Goal: Task Accomplishment & Management: Use online tool/utility

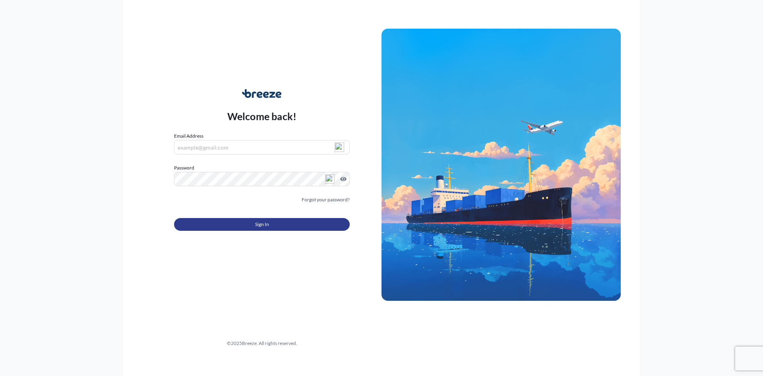
type input "[PERSON_NAME][EMAIL_ADDRESS][DOMAIN_NAME]"
click at [244, 225] on button "Sign In" at bounding box center [262, 224] width 176 height 13
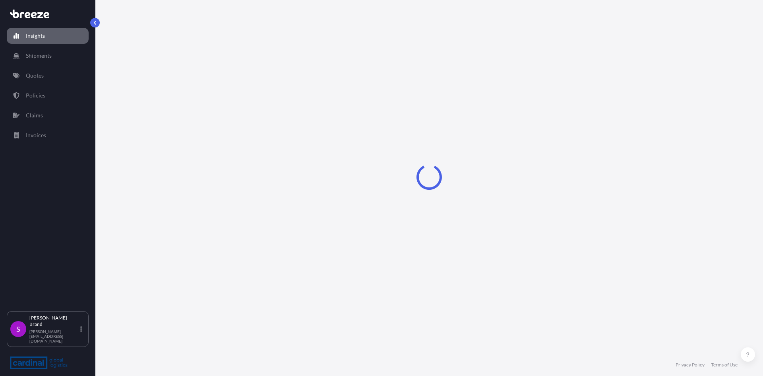
select select "2025"
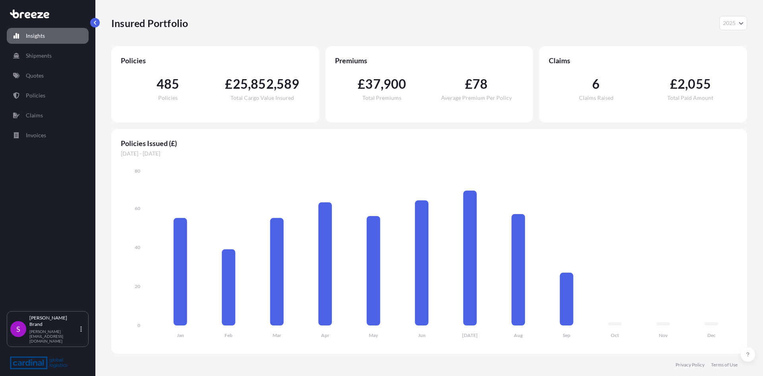
click at [39, 79] on p "Quotes" at bounding box center [35, 76] width 18 height 8
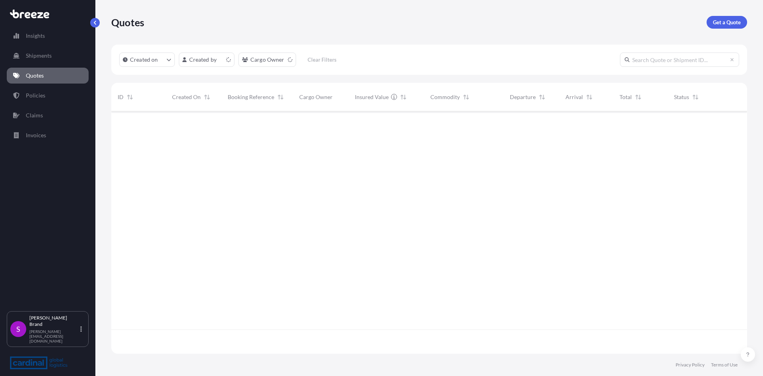
scroll to position [240, 630]
click at [226, 58] on html "Insights Shipments Quotes Policies Claims Invoices S [PERSON_NAME] [PERSON_NAME…" at bounding box center [381, 188] width 763 height 376
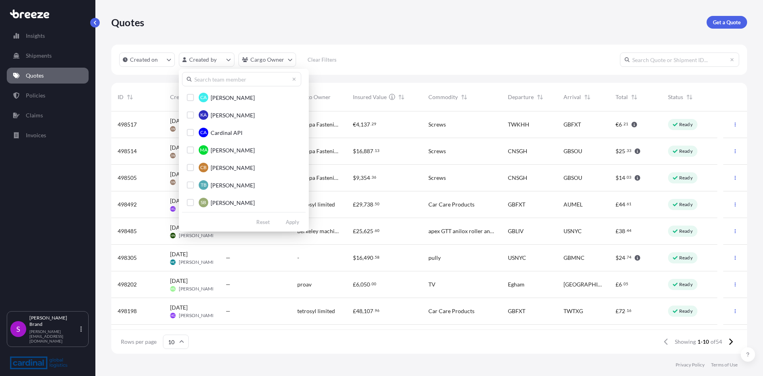
click at [222, 83] on input "text" at bounding box center [241, 79] width 119 height 14
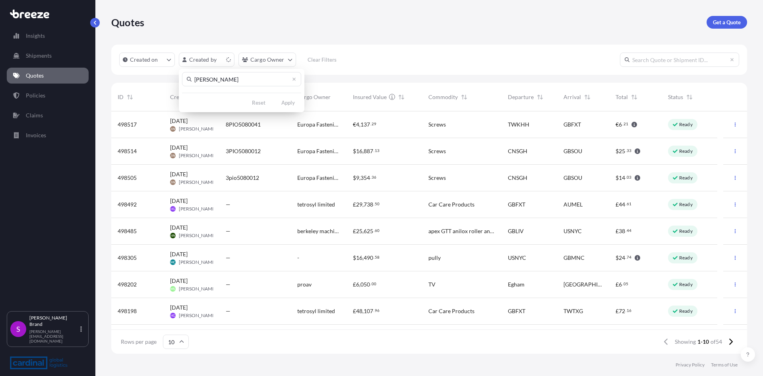
drag, startPoint x: 233, startPoint y: 80, endPoint x: 219, endPoint y: 80, distance: 13.9
click at [219, 80] on input "[PERSON_NAME]" at bounding box center [241, 79] width 119 height 14
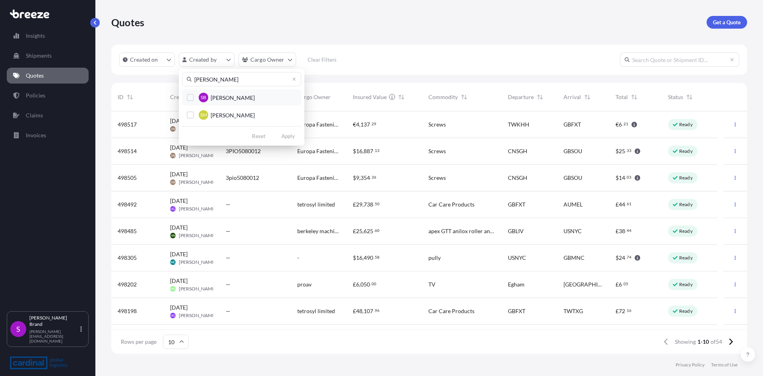
type input "[PERSON_NAME]"
click at [228, 96] on span "[PERSON_NAME]" at bounding box center [233, 98] width 44 height 8
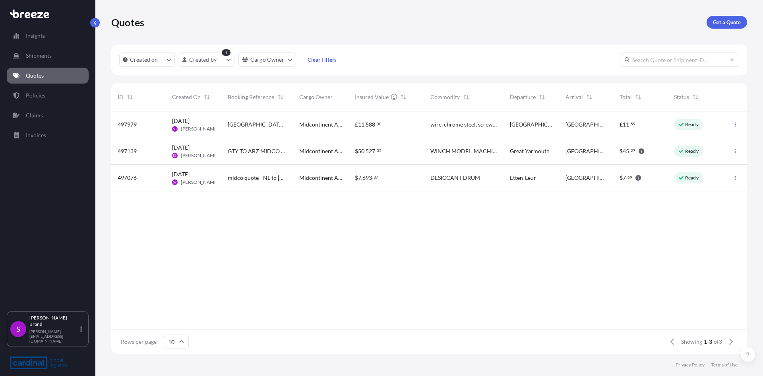
click at [270, 125] on span "[GEOGRAPHIC_DATA] to [GEOGRAPHIC_DATA] - Midco" at bounding box center [257, 124] width 59 height 8
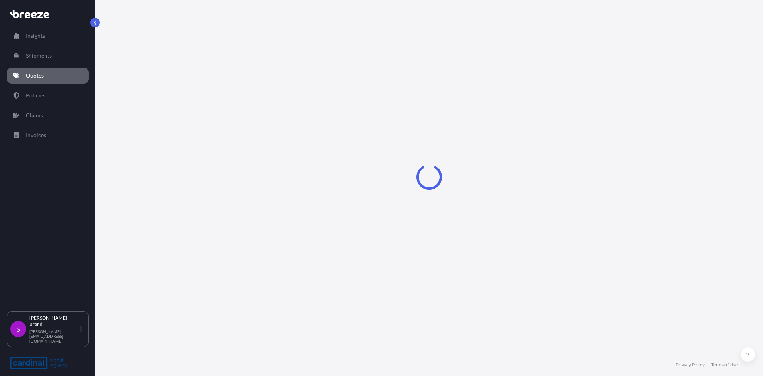
select select "Road"
select select "1"
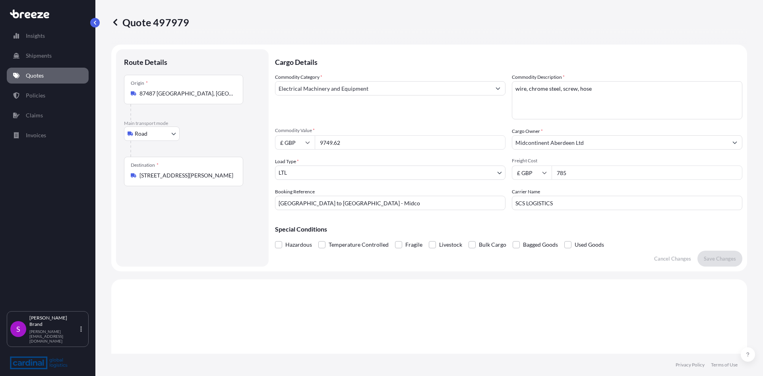
click at [225, 93] on input "87487 [GEOGRAPHIC_DATA], [GEOGRAPHIC_DATA]" at bounding box center [187, 93] width 94 height 8
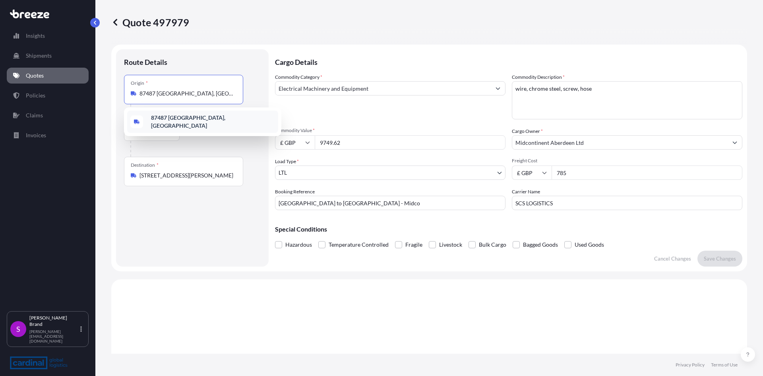
click at [188, 176] on input "[STREET_ADDRESS][PERSON_NAME]" at bounding box center [187, 175] width 94 height 8
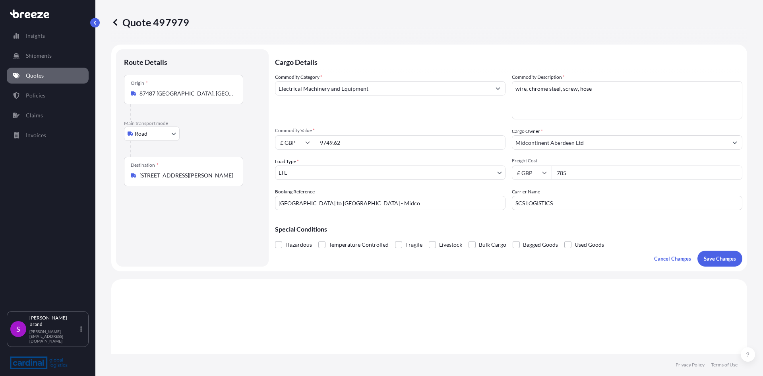
click at [114, 21] on icon at bounding box center [115, 22] width 8 height 8
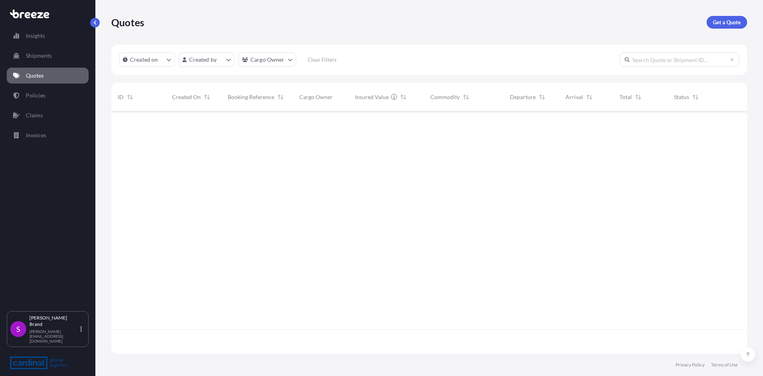
scroll to position [240, 630]
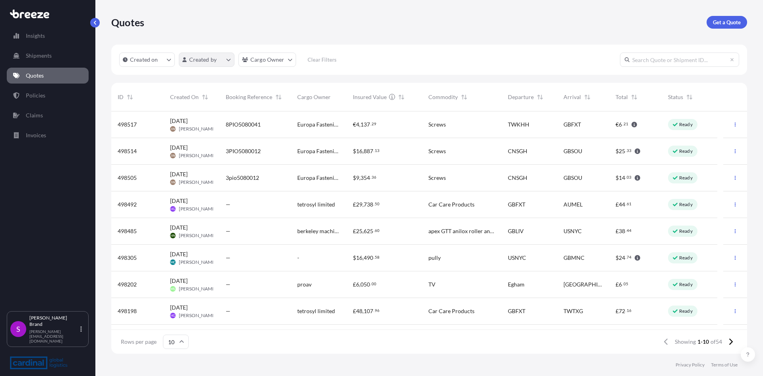
click at [215, 58] on html "Insights Shipments Quotes Policies Claims Invoices S [PERSON_NAME] [PERSON_NAME…" at bounding box center [381, 188] width 763 height 376
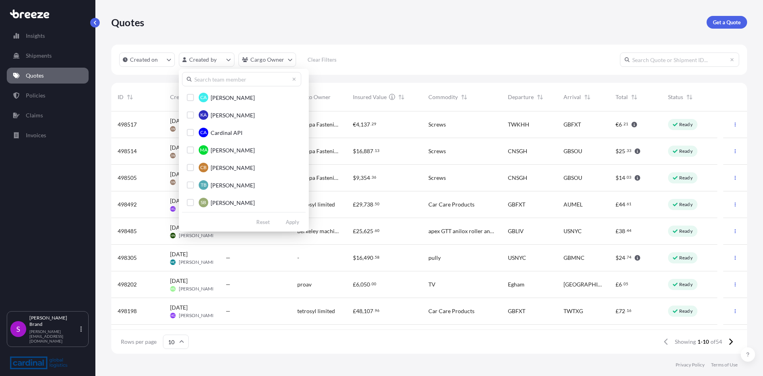
click at [212, 75] on input "text" at bounding box center [241, 79] width 119 height 14
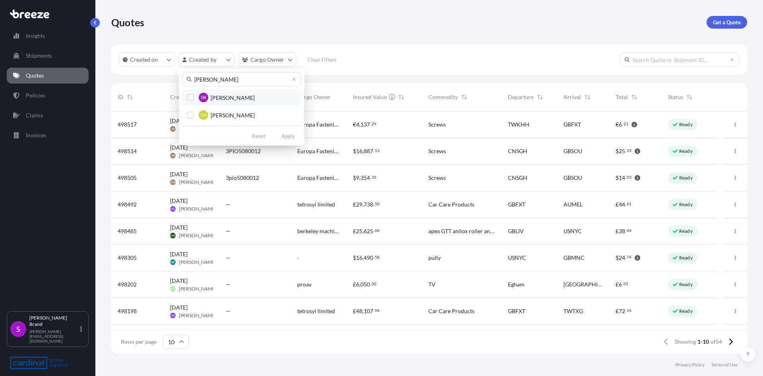
type input "[PERSON_NAME]"
click at [219, 95] on span "[PERSON_NAME]" at bounding box center [233, 98] width 44 height 8
click at [286, 143] on div "[PERSON_NAME] [PERSON_NAME] SM [PERSON_NAME] Reset Apply" at bounding box center [242, 107] width 126 height 77
